Goal: Information Seeking & Learning: Learn about a topic

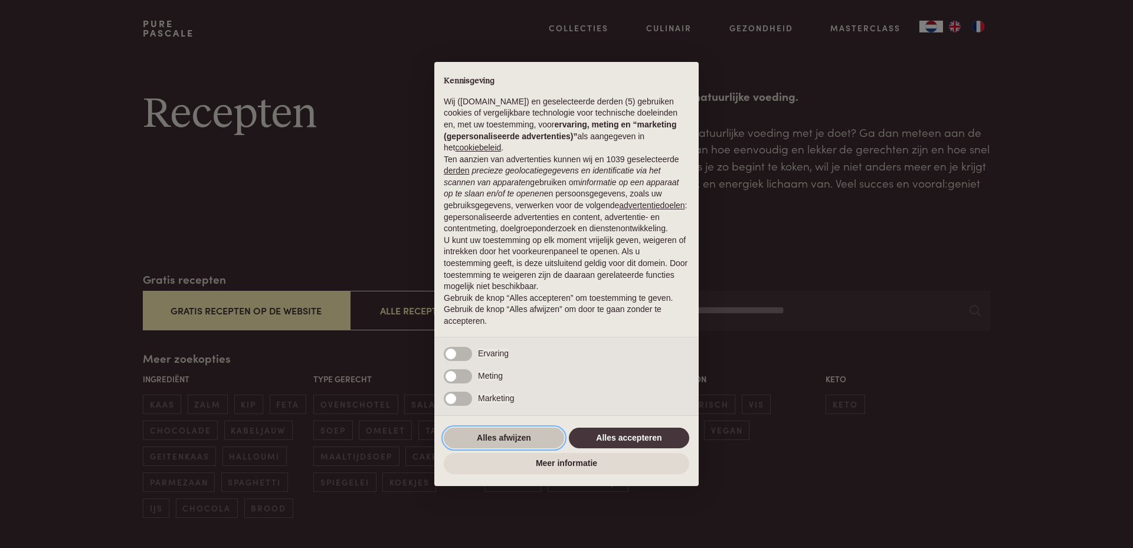
click at [510, 439] on button "Alles afwijzen" at bounding box center [504, 438] width 120 height 21
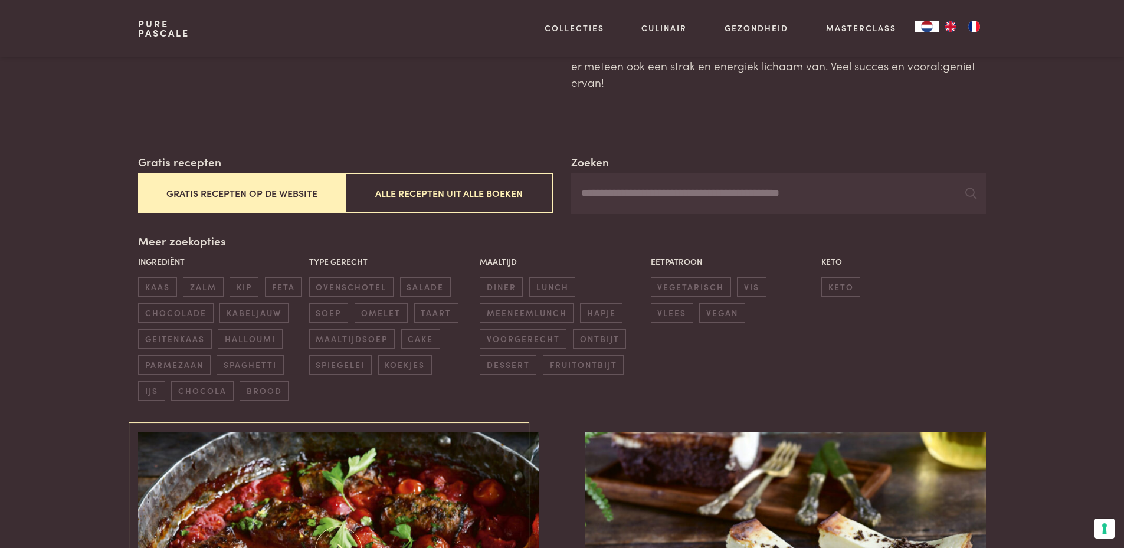
scroll to position [118, 0]
click at [208, 287] on span "zalm" at bounding box center [203, 286] width 40 height 19
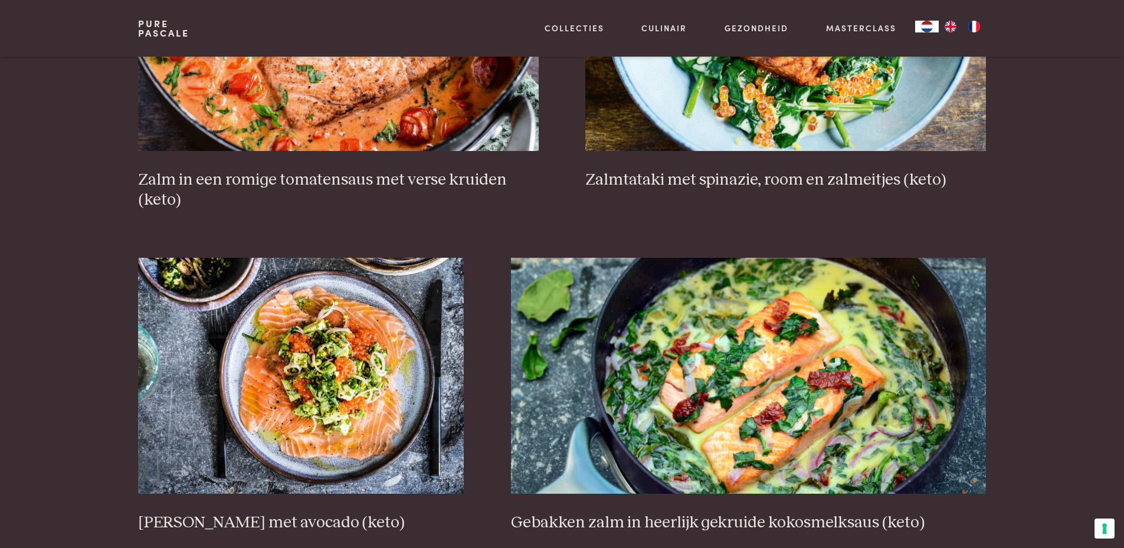
scroll to position [802, 0]
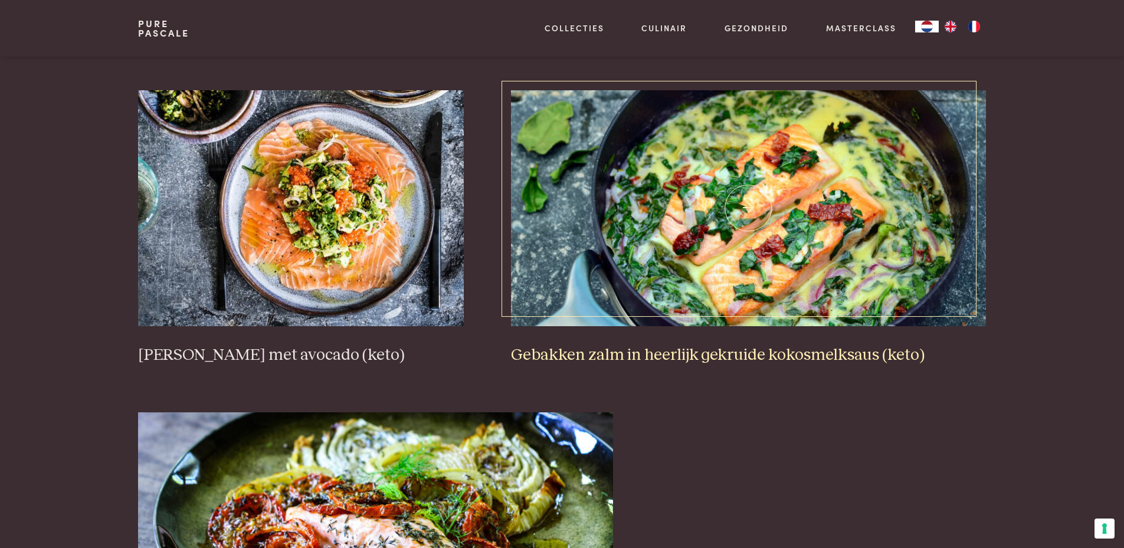
click at [755, 352] on h3 "Gebakken zalm in heerlijk gekruide kokosmelksaus (keto)" at bounding box center [748, 355] width 475 height 21
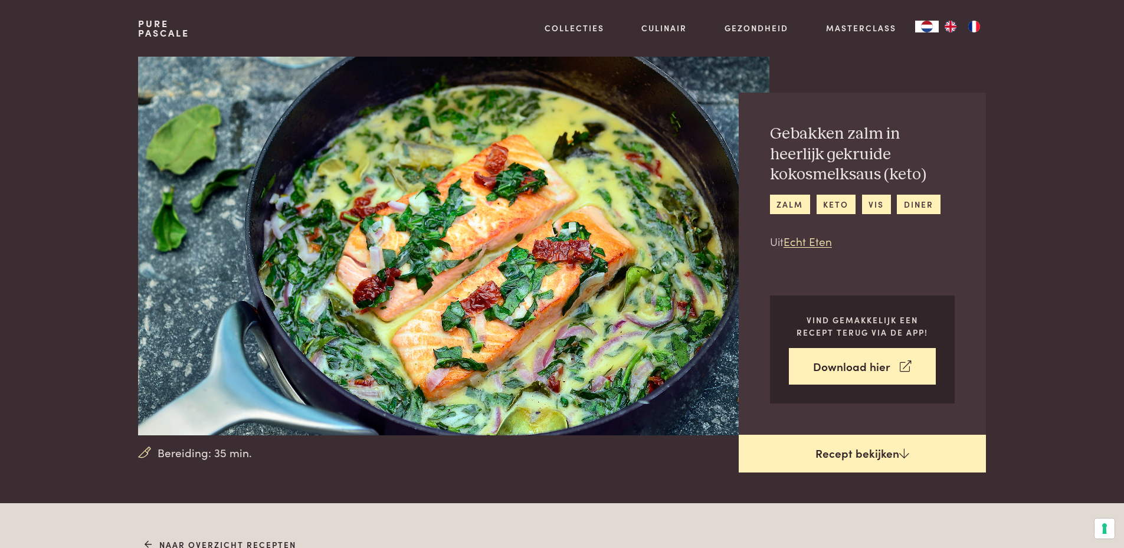
click at [868, 457] on link "Recept bekijken" at bounding box center [862, 454] width 247 height 38
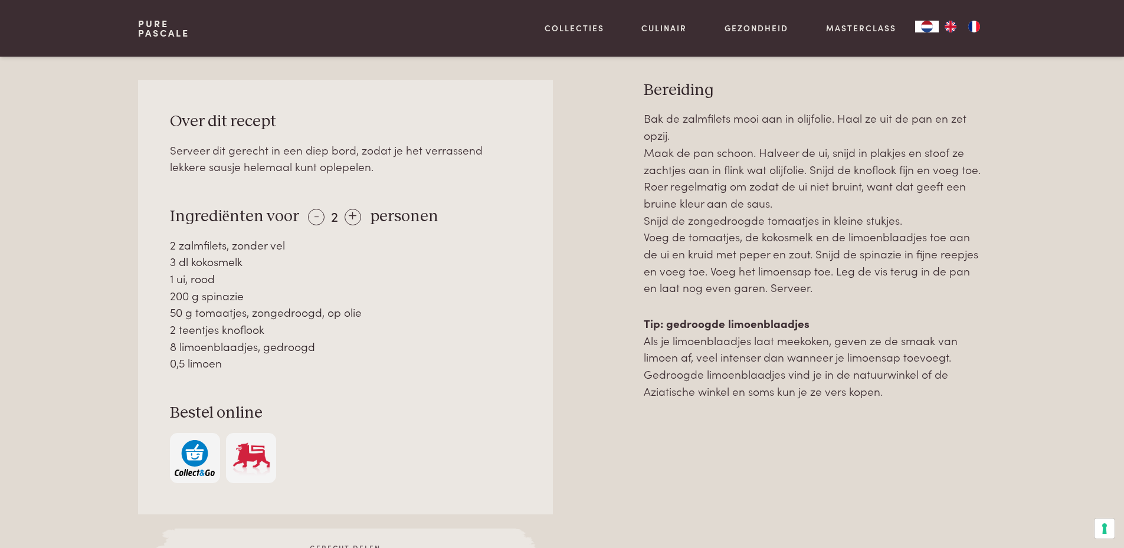
scroll to position [503, 0]
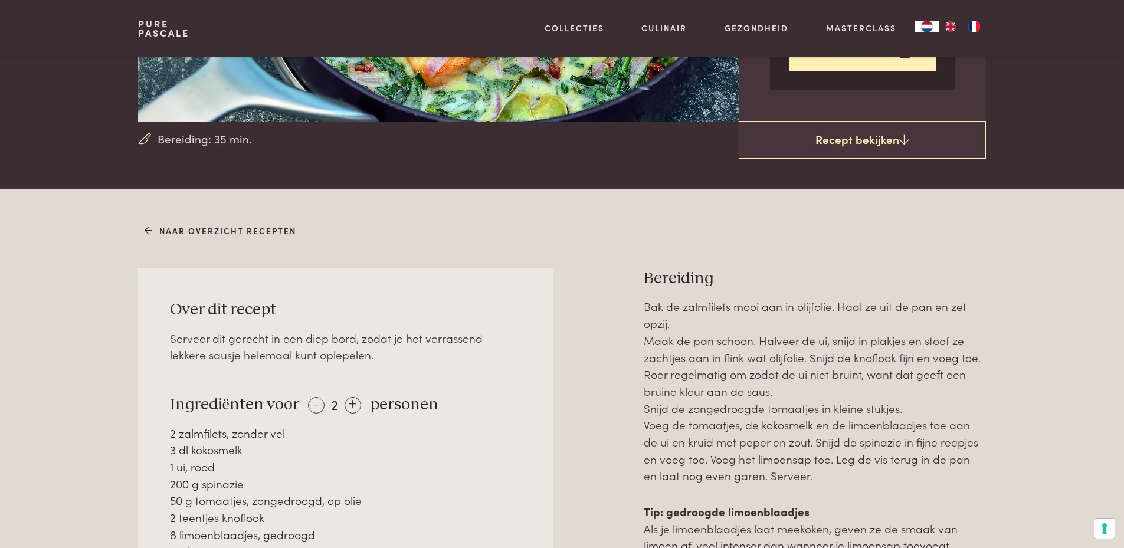
scroll to position [472, 0]
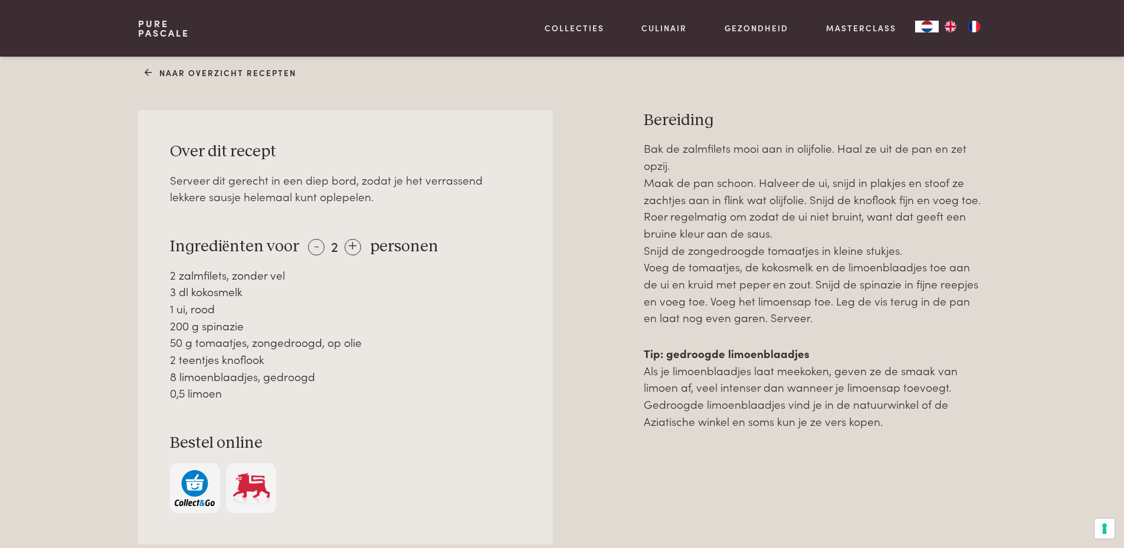
drag, startPoint x: 169, startPoint y: 147, endPoint x: 349, endPoint y: 396, distance: 307.2
click at [349, 396] on div "Over dit recept Serveer dit gerecht in een diep bord, zodat je het verrassend l…" at bounding box center [345, 327] width 414 height 434
copy div "Over dit recept Serveer dit gerecht in een diep bord, zodat je het verrassend l…"
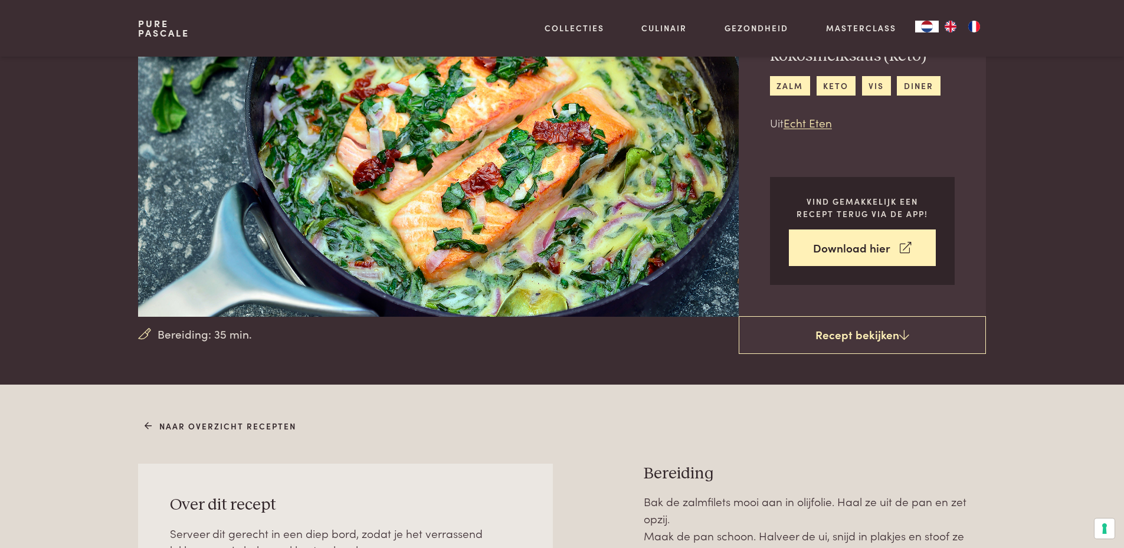
scroll to position [0, 0]
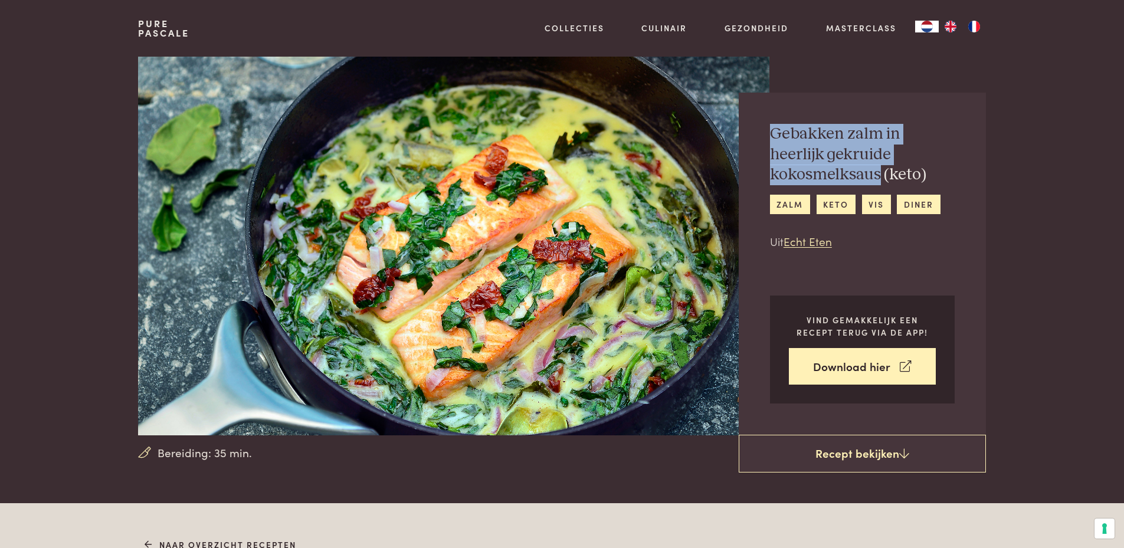
drag, startPoint x: 770, startPoint y: 134, endPoint x: 878, endPoint y: 178, distance: 117.2
click at [878, 178] on h2 "Gebakken zalm in heerlijk gekruide kokosmelksaus (keto)" at bounding box center [862, 154] width 185 height 61
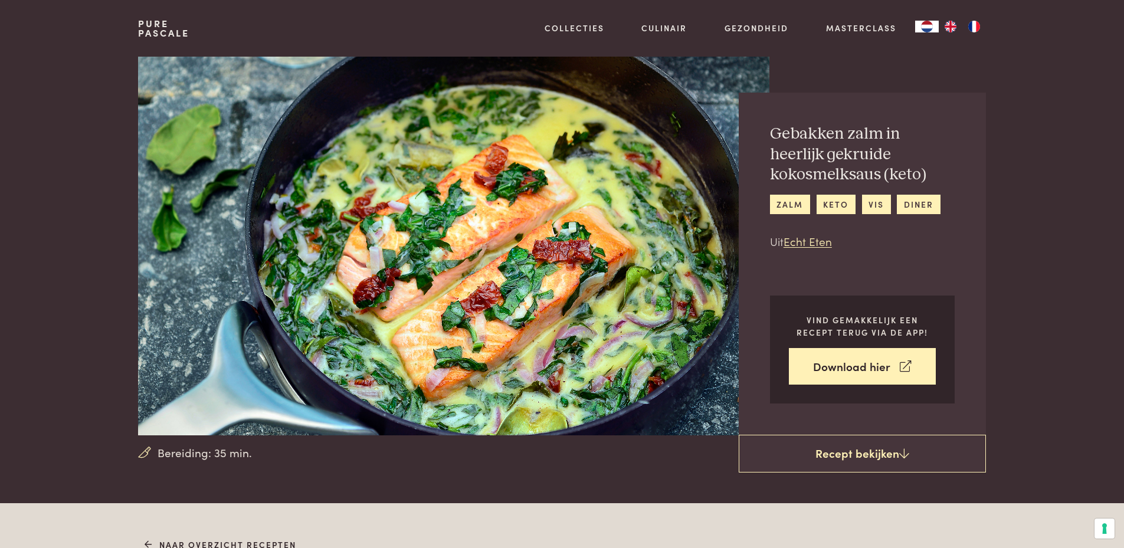
click at [886, 242] on p "Uit Echt Eten" at bounding box center [862, 241] width 185 height 17
click at [808, 164] on h2 "Gebakken zalm in heerlijk gekruide kokosmelksaus (keto)" at bounding box center [862, 154] width 185 height 61
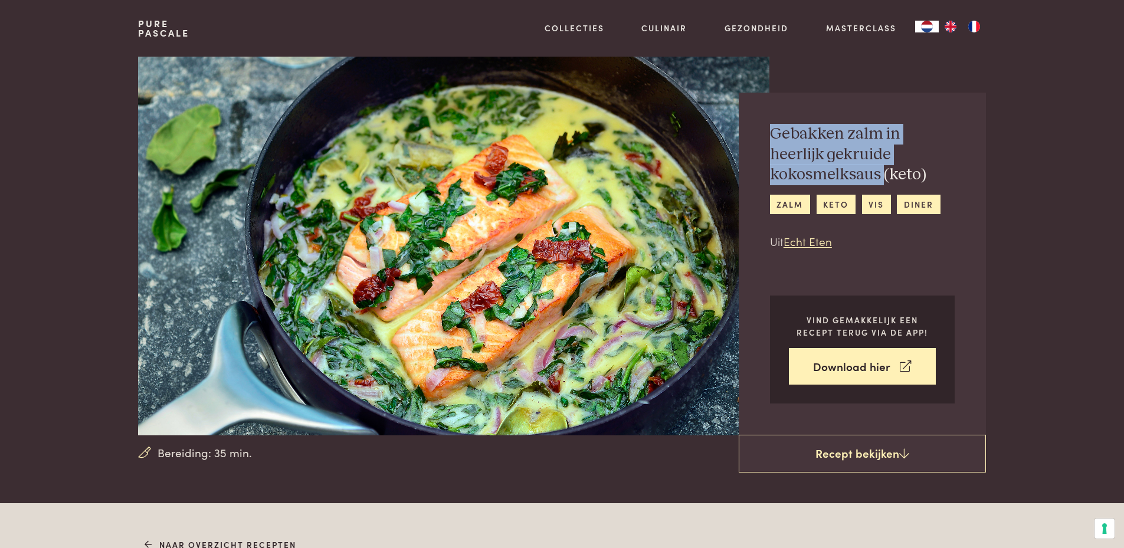
drag, startPoint x: 769, startPoint y: 130, endPoint x: 882, endPoint y: 169, distance: 119.4
click at [882, 169] on h2 "Gebakken zalm in heerlijk gekruide kokosmelksaus (keto)" at bounding box center [862, 154] width 185 height 61
drag, startPoint x: 882, startPoint y: 169, endPoint x: 828, endPoint y: 154, distance: 56.4
copy h2 "Gebakken zalm in heerlijk gekruide kokosmelksaus"
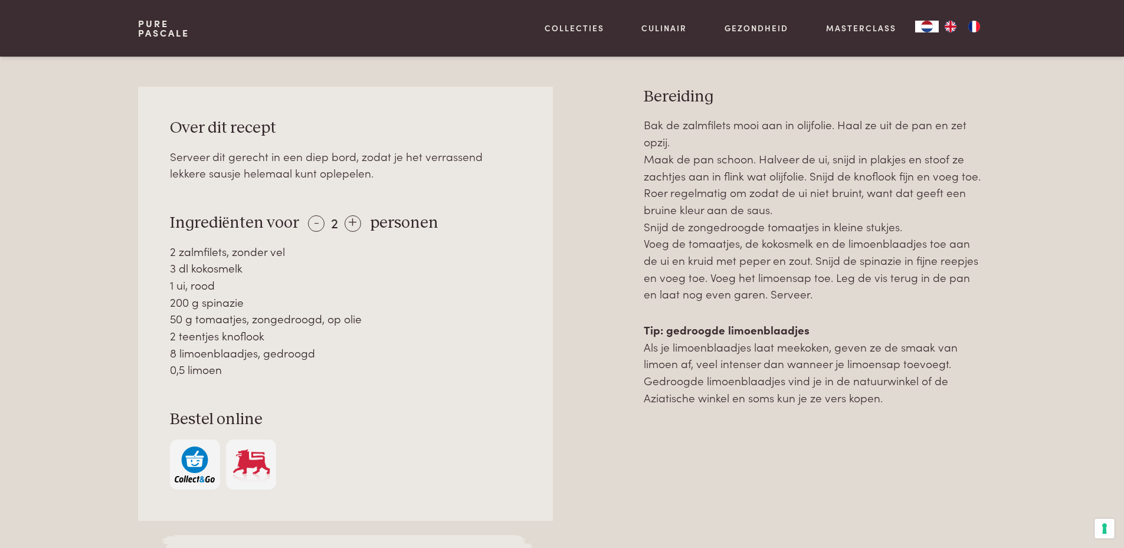
scroll to position [531, 0]
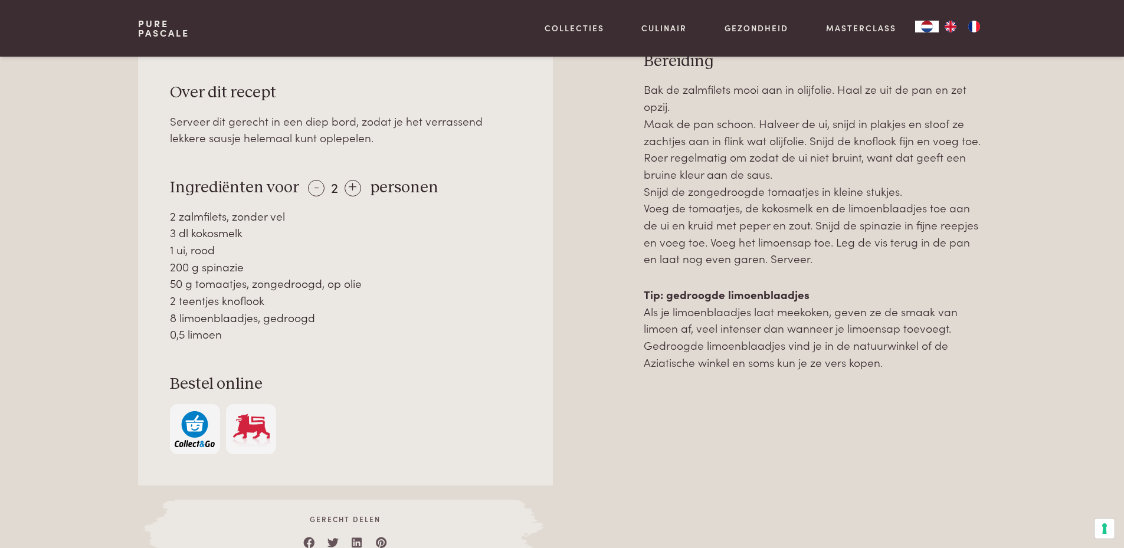
drag, startPoint x: 644, startPoint y: 238, endPoint x: 933, endPoint y: 401, distance: 331.2
click at [933, 401] on div "Bereiding Bak de zalmfilets mooi aan in olijfolie. Haal ze uit de pan en zet op…" at bounding box center [815, 307] width 342 height 513
copy div "Bereiding Bak de zalmfilets mooi aan in olijfolie. Haal ze uit de pan en zet op…"
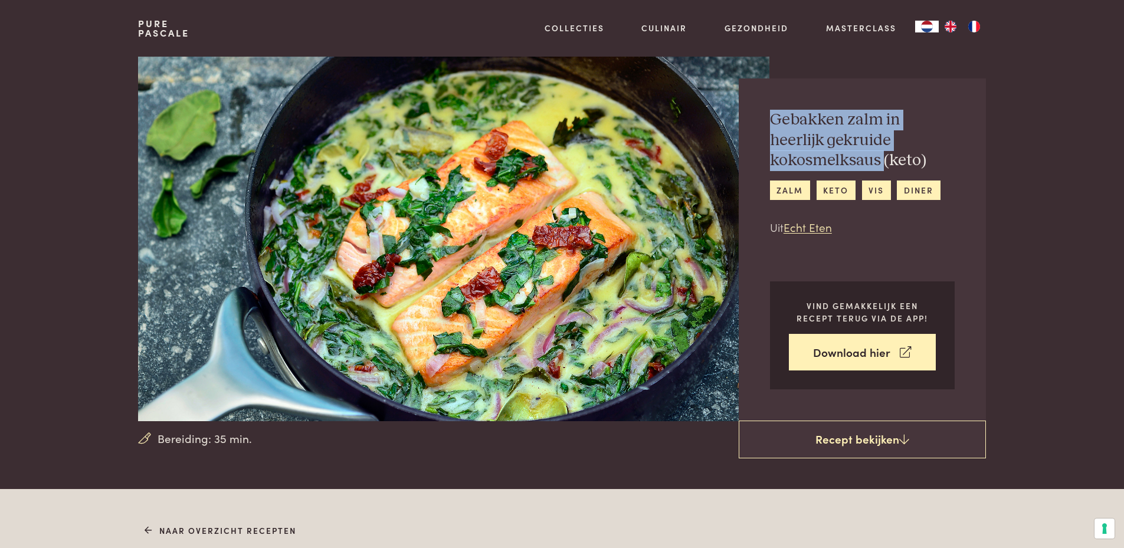
scroll to position [0, 0]
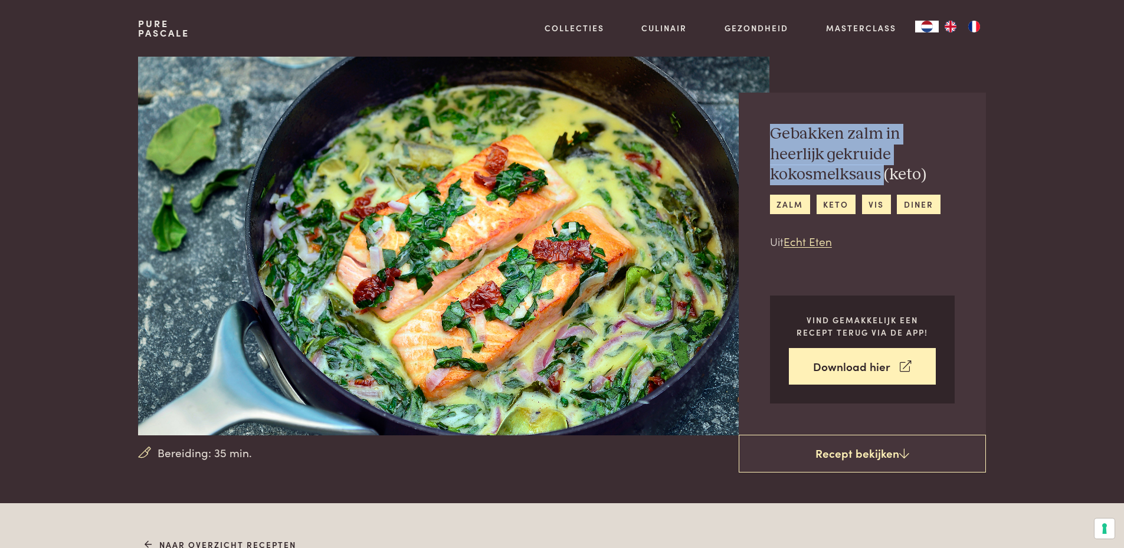
scroll to position [503, 0]
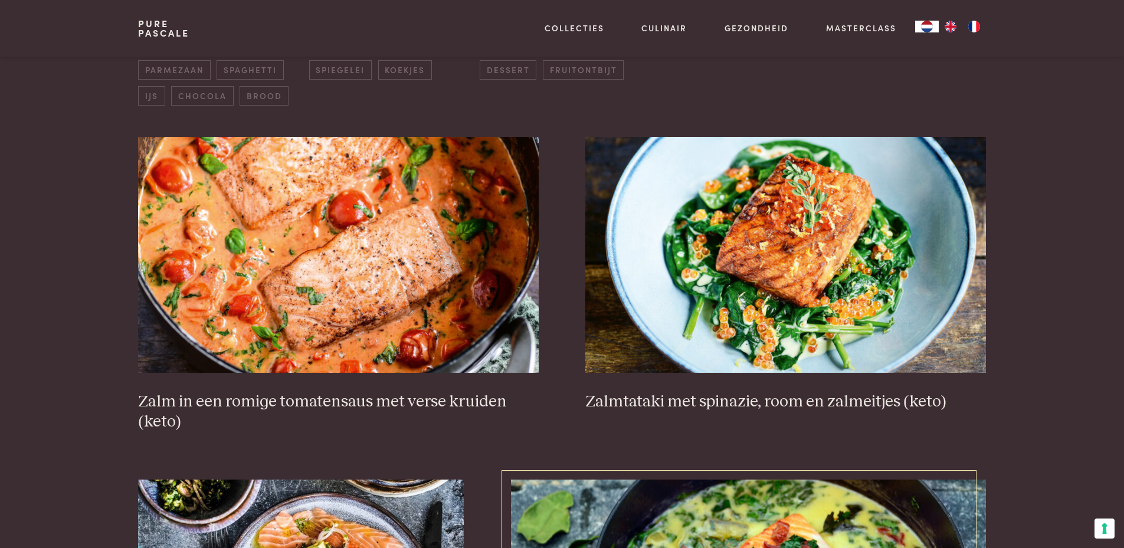
scroll to position [389, 0]
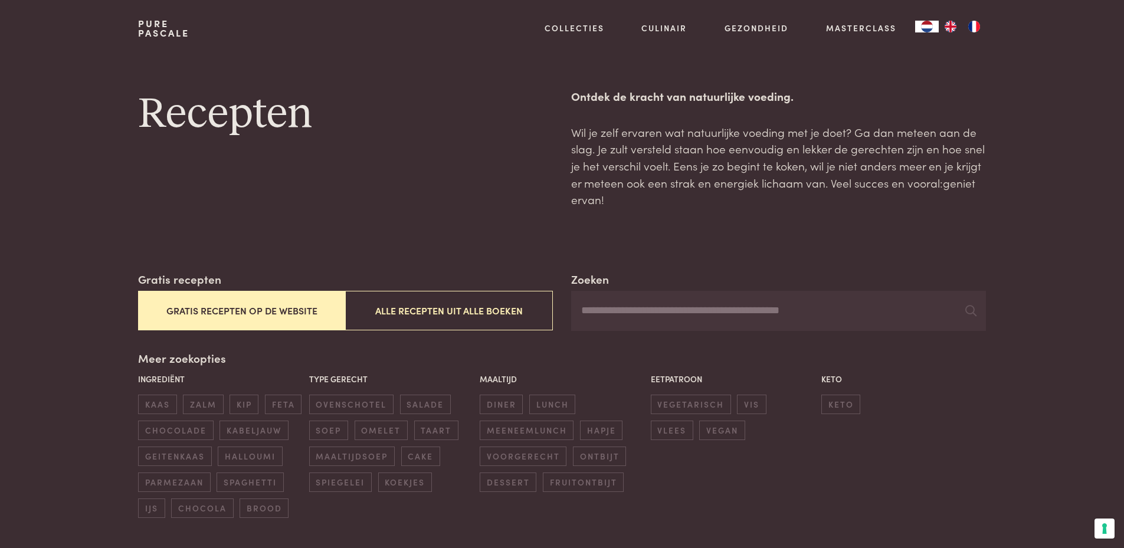
click at [227, 313] on button "Gratis recepten op de website" at bounding box center [241, 311] width 207 height 40
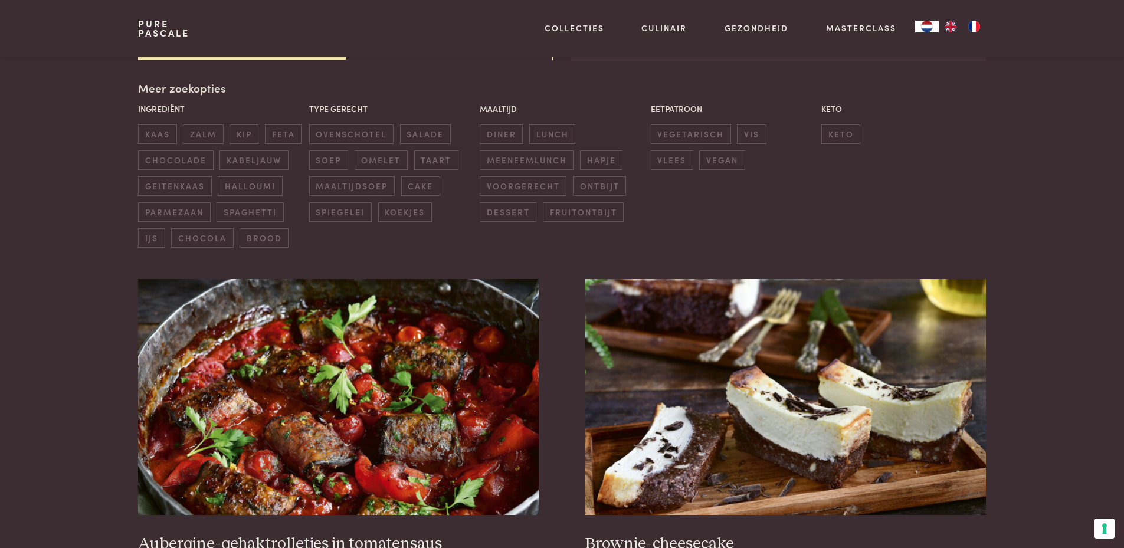
scroll to position [271, 0]
click at [379, 133] on span "ovenschotel" at bounding box center [351, 133] width 84 height 19
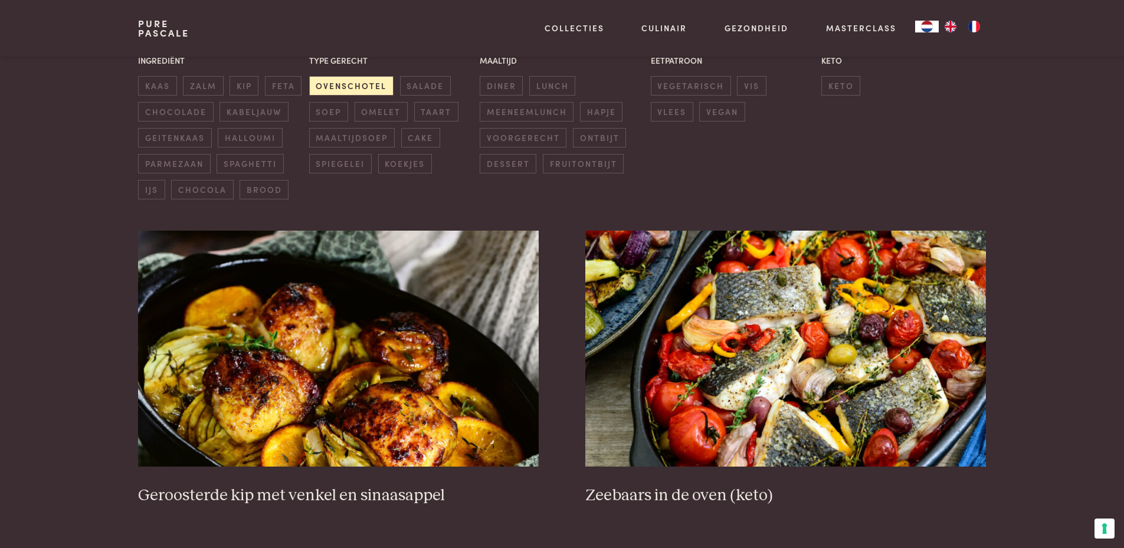
scroll to position [153, 0]
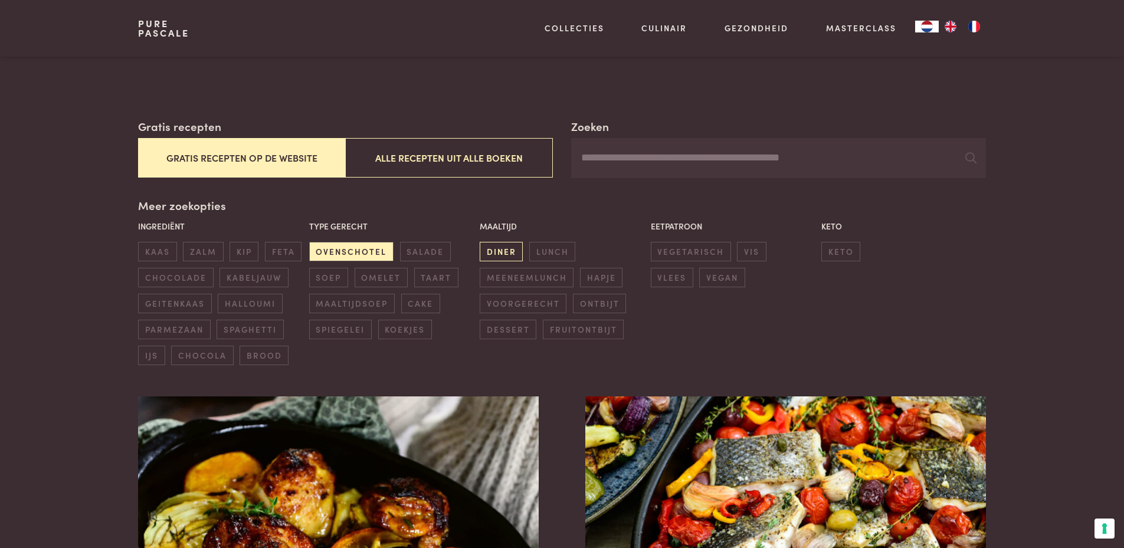
click at [504, 253] on span "diner" at bounding box center [501, 251] width 43 height 19
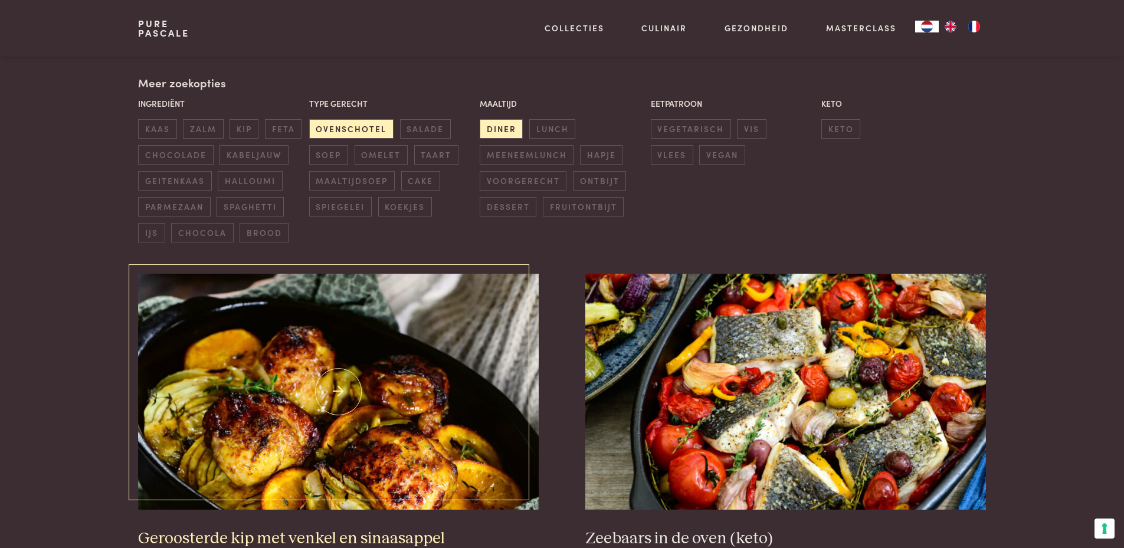
scroll to position [295, 0]
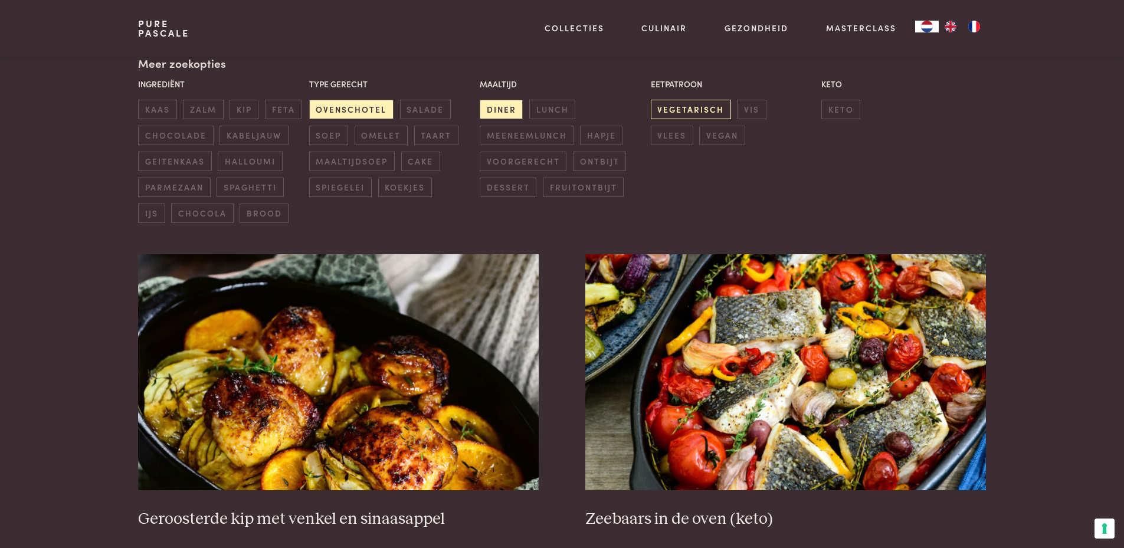
click at [696, 113] on span "vegetarisch" at bounding box center [691, 109] width 80 height 19
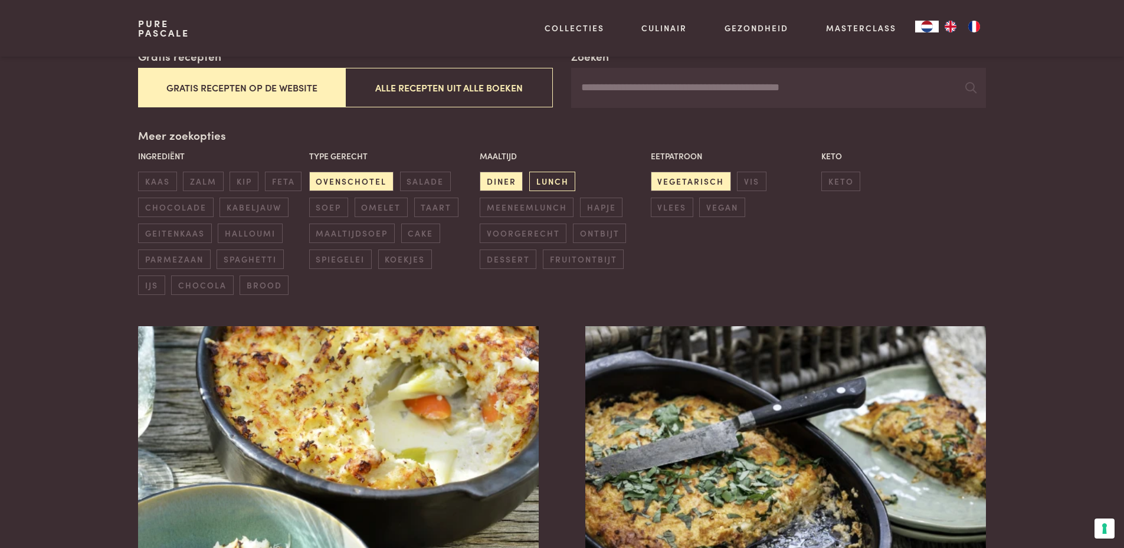
scroll to position [94, 0]
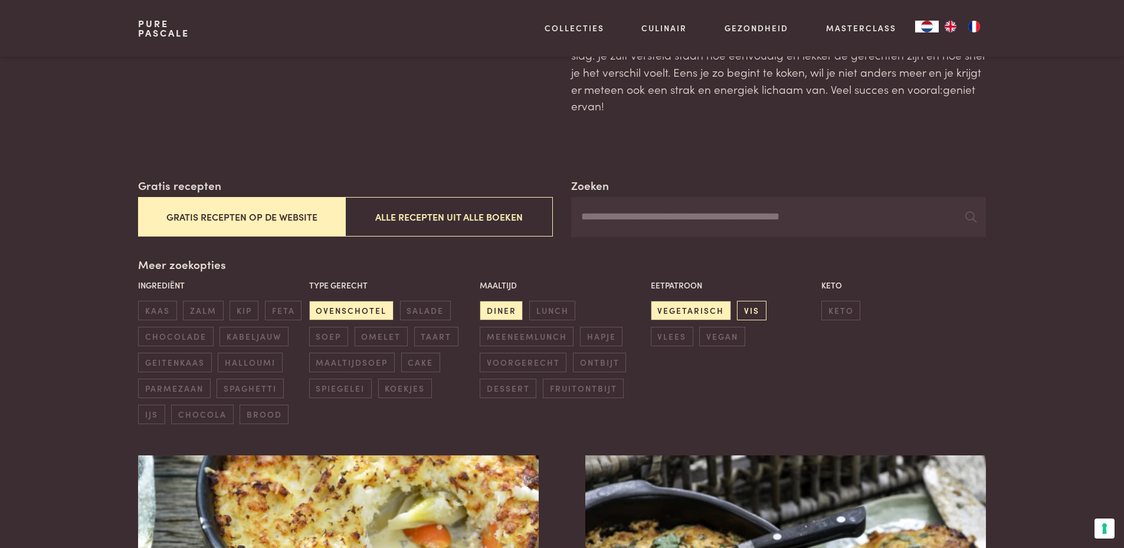
click at [756, 310] on span "vis" at bounding box center [751, 310] width 29 height 19
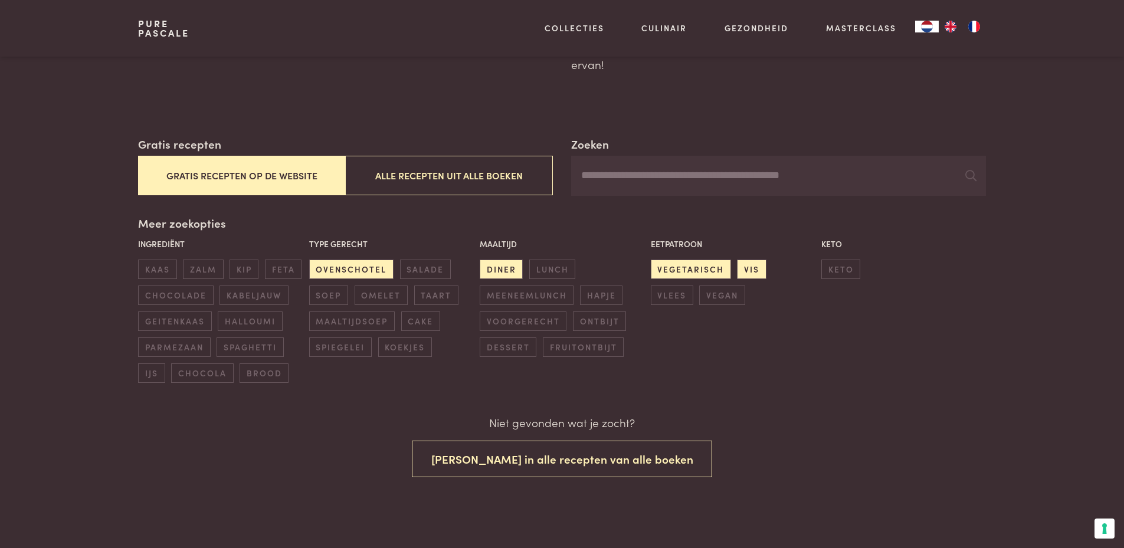
scroll to position [132, 0]
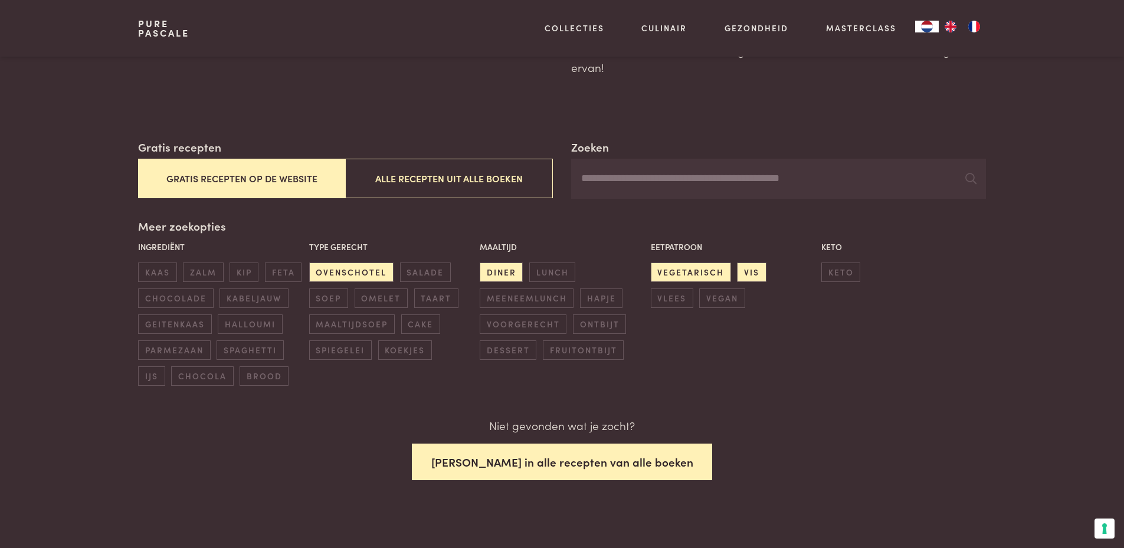
click at [583, 460] on button "Zoek in alle recepten van alle boeken" at bounding box center [562, 462] width 301 height 37
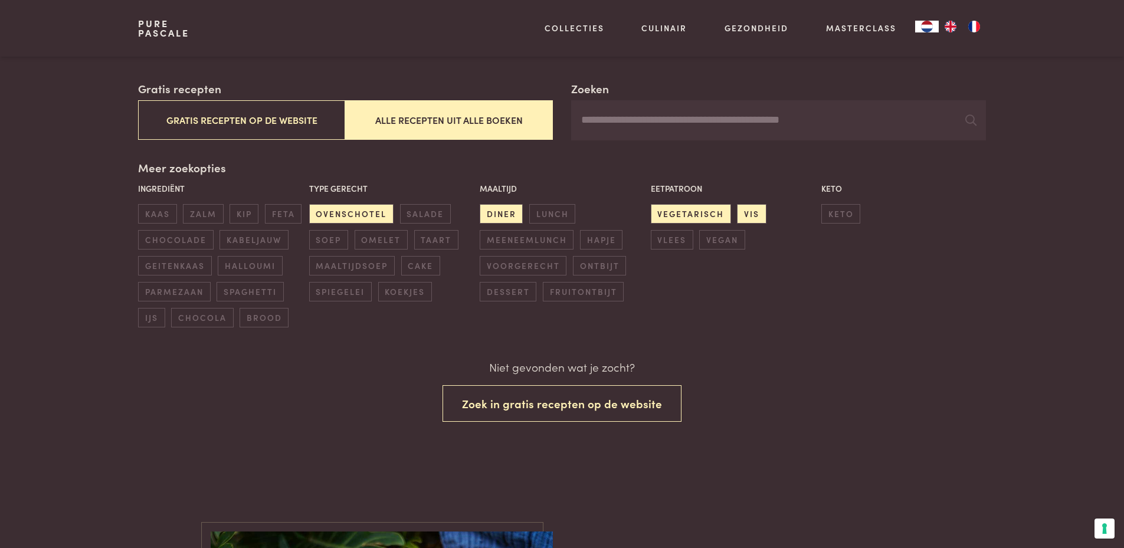
scroll to position [191, 0]
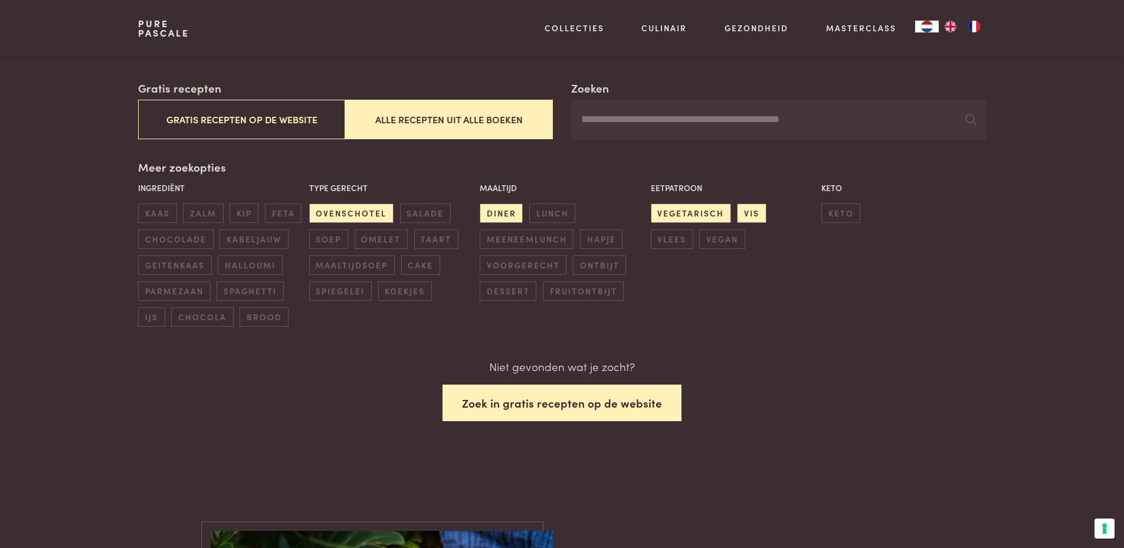
click at [581, 405] on button "Zoek in gratis recepten op de website" at bounding box center [561, 403] width 239 height 37
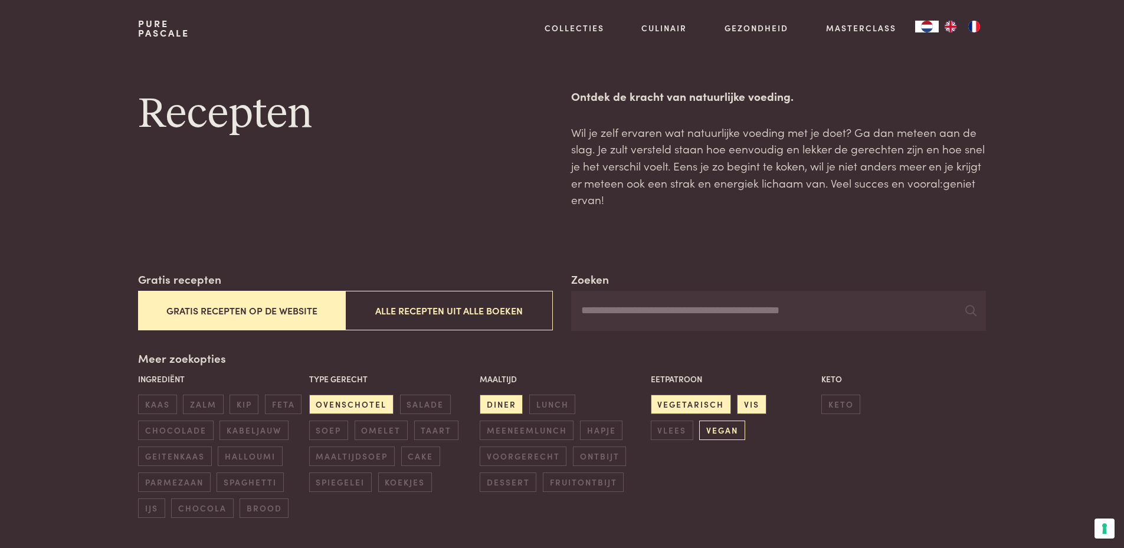
click at [699, 428] on span "vegan" at bounding box center [721, 430] width 45 height 19
click at [746, 404] on span "vis" at bounding box center [751, 404] width 29 height 19
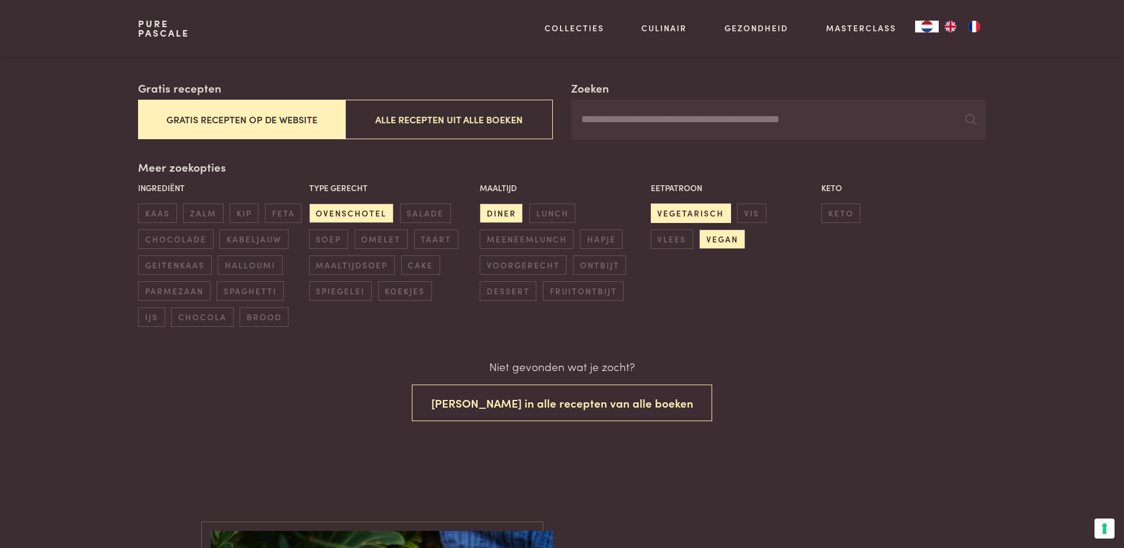
click at [696, 211] on span "vegetarisch" at bounding box center [691, 213] width 80 height 19
click at [699, 232] on span "vegan" at bounding box center [721, 238] width 45 height 19
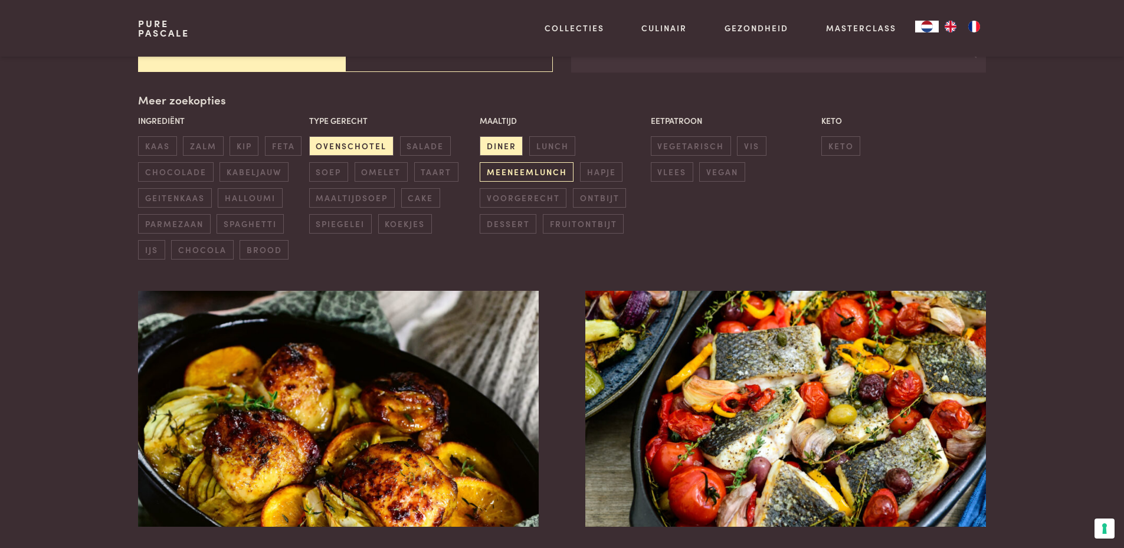
scroll to position [271, 0]
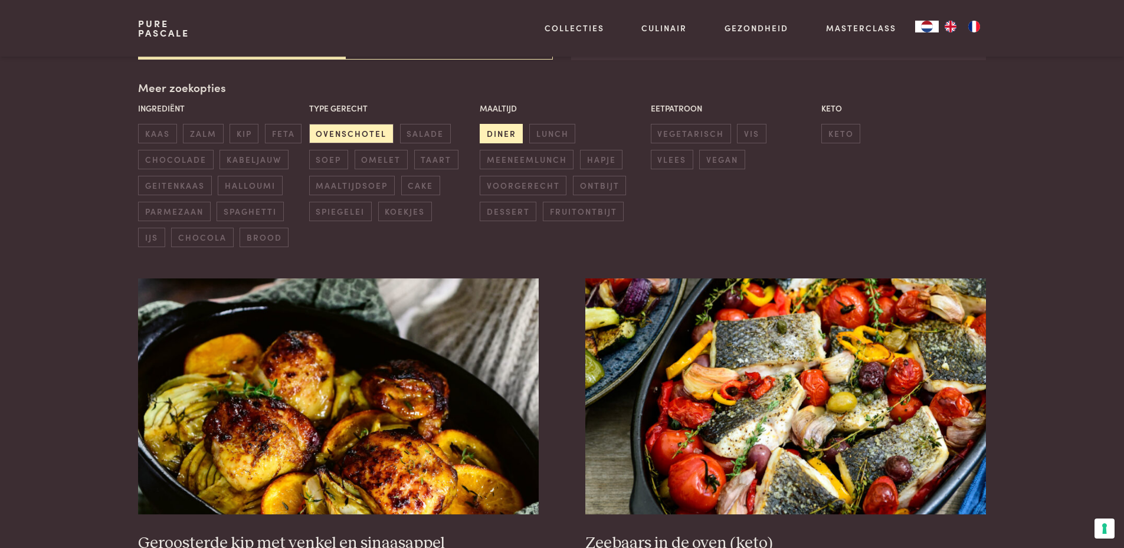
click at [487, 129] on span "diner" at bounding box center [501, 133] width 43 height 19
click at [361, 130] on span "ovenschotel" at bounding box center [351, 133] width 84 height 19
